Goal: Task Accomplishment & Management: Use online tool/utility

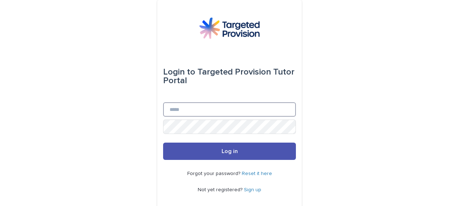
click at [225, 111] on input "Email" at bounding box center [229, 109] width 133 height 14
type input "**********"
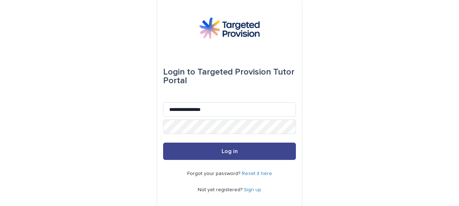
click at [229, 150] on span "Log in" at bounding box center [229, 152] width 16 height 6
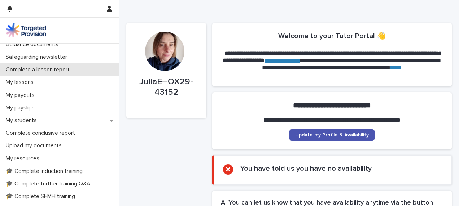
scroll to position [72, 0]
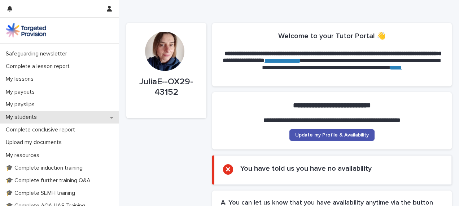
click at [35, 115] on p "My students" at bounding box center [23, 117] width 40 height 7
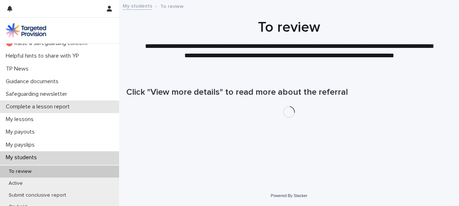
scroll to position [108, 0]
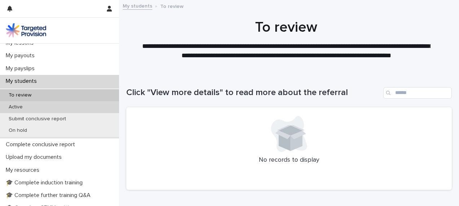
click at [18, 105] on p "Active" at bounding box center [16, 107] width 26 height 6
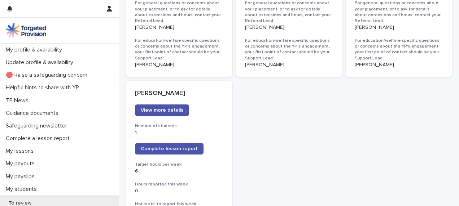
scroll to position [577, 0]
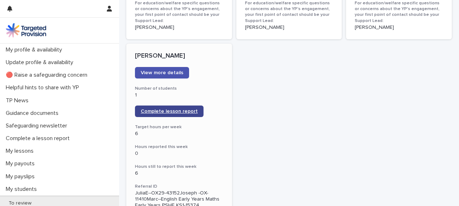
click at [162, 109] on span "Complete lesson report" at bounding box center [169, 111] width 57 height 5
